Goal: Transaction & Acquisition: Book appointment/travel/reservation

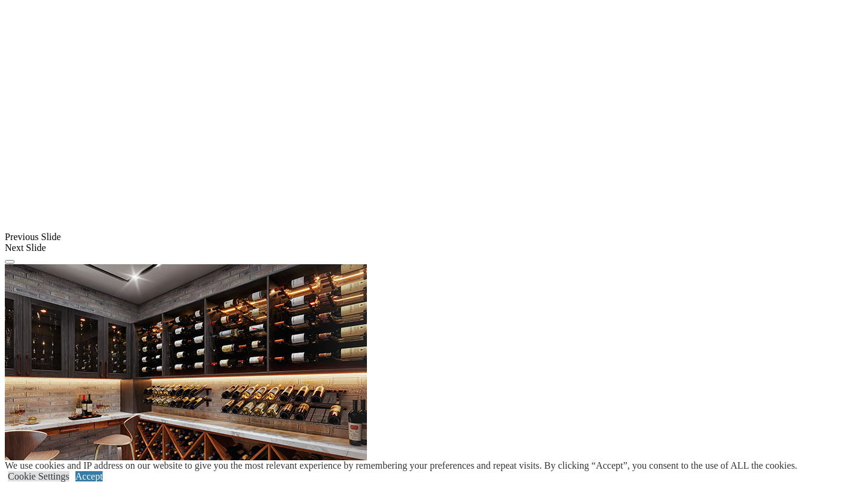
scroll to position [905, 0]
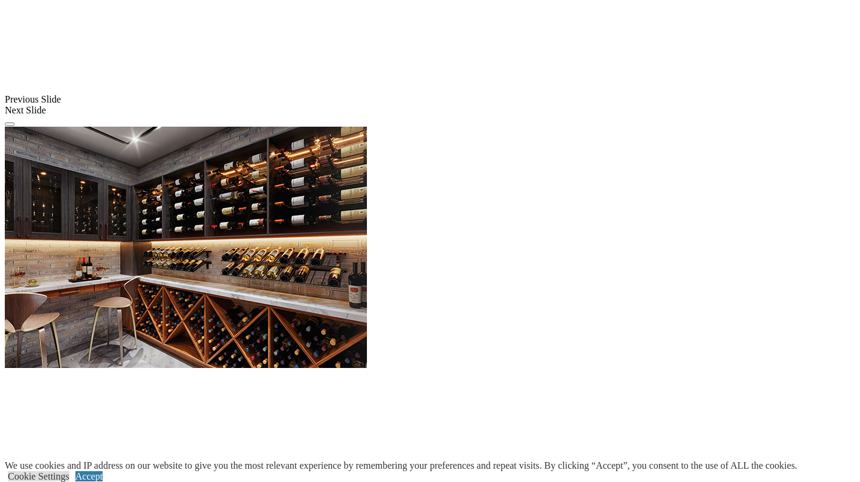
drag, startPoint x: 342, startPoint y: 170, endPoint x: 371, endPoint y: 144, distance: 38.4
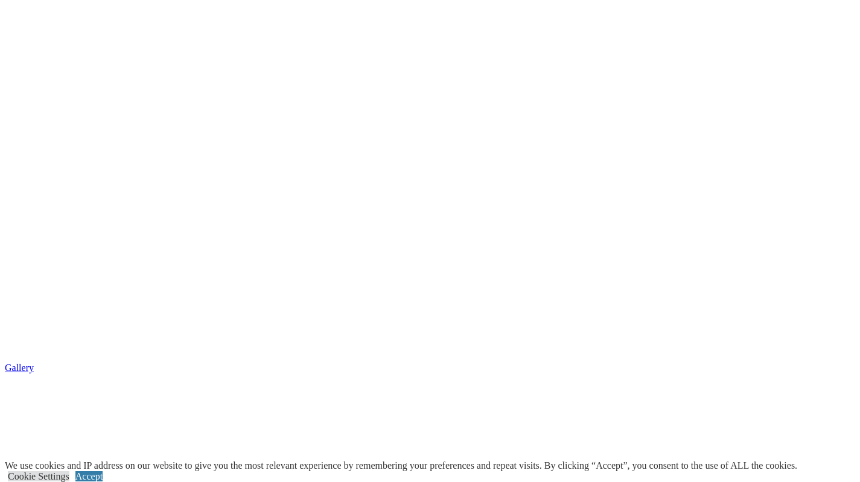
scroll to position [1811, 0]
click at [103, 471] on link "Accept" at bounding box center [88, 476] width 27 height 10
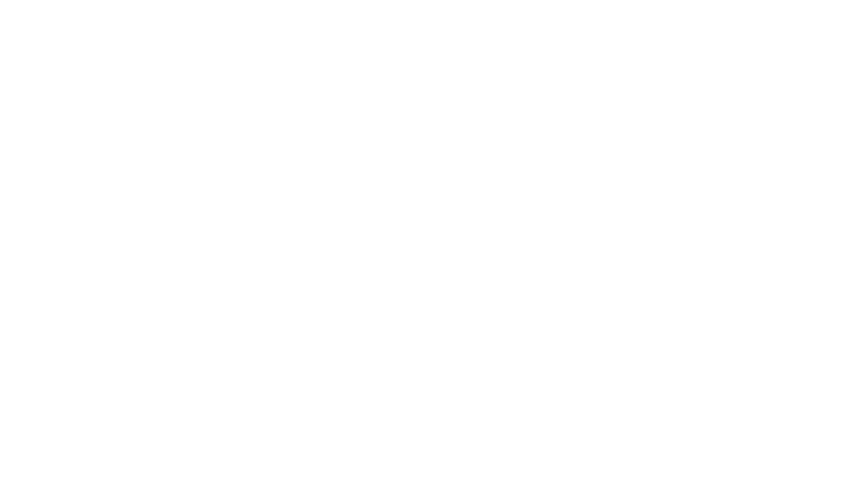
scroll to position [1509, 0]
